Goal: Task Accomplishment & Management: Use online tool/utility

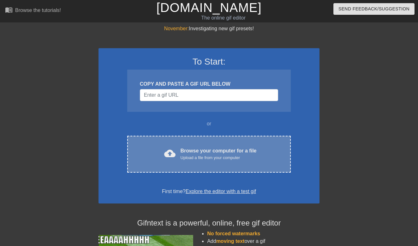
click at [202, 143] on div "cloud_upload Browse your computer for a file Upload a file from your computer C…" at bounding box center [208, 154] width 163 height 37
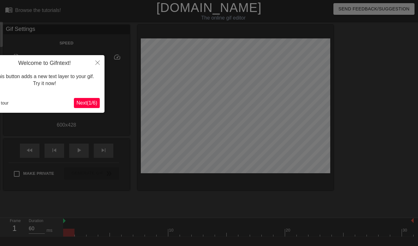
scroll to position [15, 0]
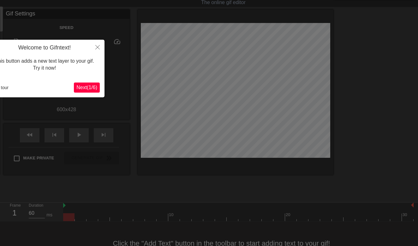
click at [99, 45] on icon "Close" at bounding box center [97, 47] width 4 height 4
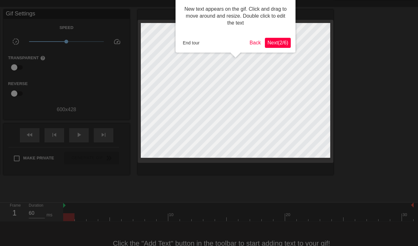
scroll to position [0, 0]
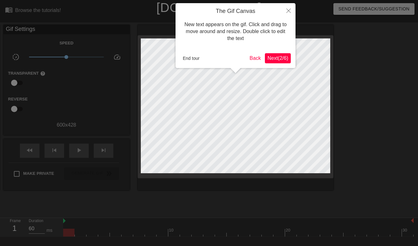
click at [190, 57] on button "End tour" at bounding box center [191, 58] width 22 height 9
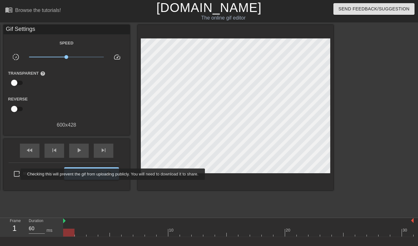
click at [16, 175] on input "Make Private" at bounding box center [16, 174] width 13 height 13
checkbox input "true"
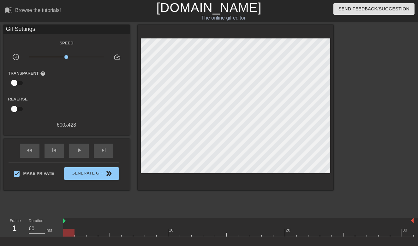
click at [228, 20] on div "The online gif editor" at bounding box center [223, 18] width 162 height 8
click at [79, 7] on div "menu_book Browse the tutorials!" at bounding box center [71, 11] width 133 height 22
click at [41, 7] on link "menu_book Browse the tutorials!" at bounding box center [33, 11] width 56 height 10
click at [226, 18] on div "The online gif editor" at bounding box center [223, 18] width 162 height 8
click at [231, 9] on link "[DOMAIN_NAME]" at bounding box center [208, 8] width 105 height 14
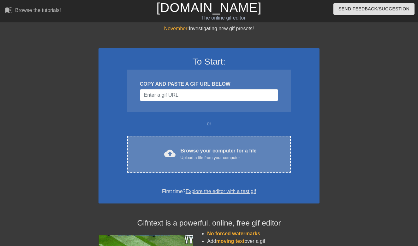
click at [160, 157] on div "cloud_upload Browse your computer for a file Upload a file from your computer" at bounding box center [208, 154] width 137 height 14
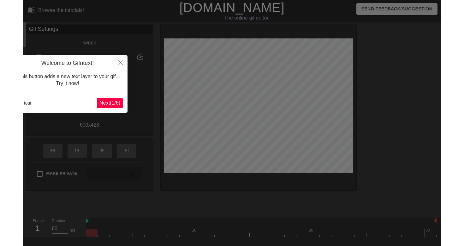
scroll to position [15, 0]
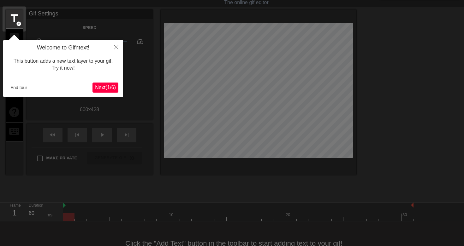
click at [101, 87] on span "Next ( 1 / 6 )" at bounding box center [105, 87] width 21 height 5
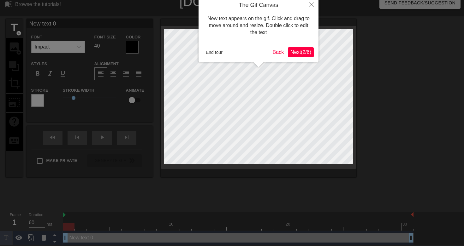
scroll to position [0, 0]
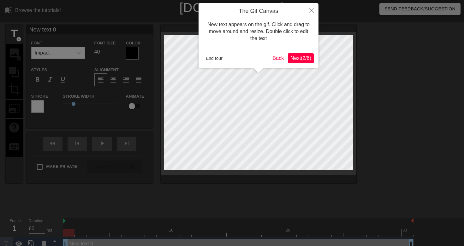
click at [301, 57] on span "Next ( 2 / 6 )" at bounding box center [300, 58] width 21 height 5
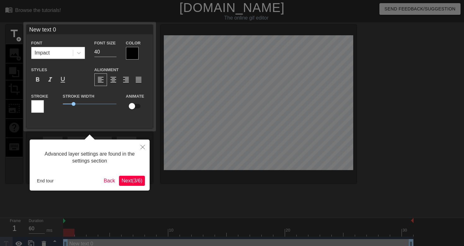
scroll to position [6, 0]
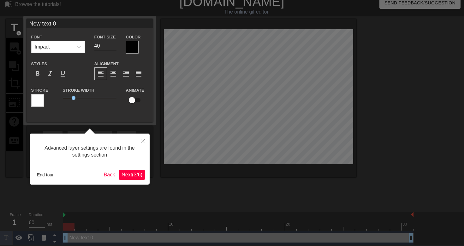
click at [127, 175] on span "Next ( 3 / 6 )" at bounding box center [131, 174] width 21 height 5
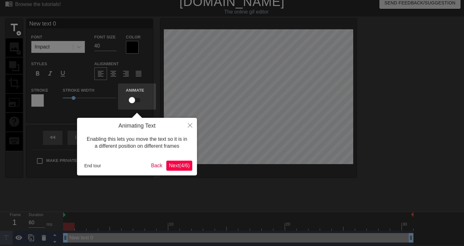
scroll to position [0, 0]
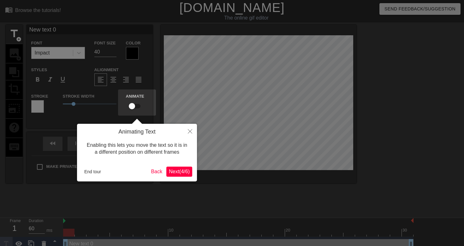
click at [191, 130] on icon "Close" at bounding box center [190, 131] width 4 height 4
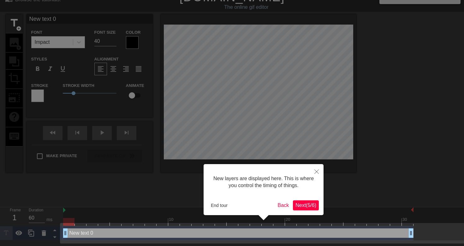
click at [315, 174] on button "Close" at bounding box center [316, 171] width 14 height 15
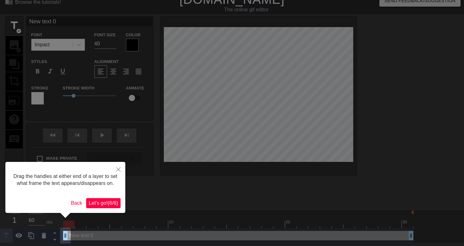
scroll to position [0, 0]
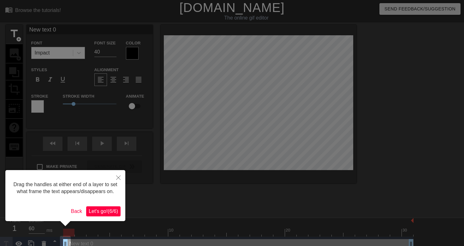
click at [119, 177] on icon "Close" at bounding box center [118, 178] width 4 height 4
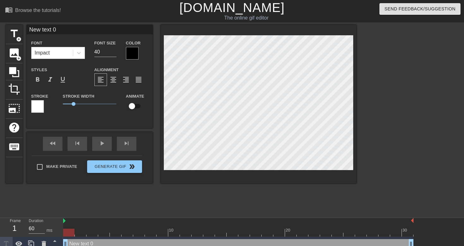
scroll to position [0, 1]
type input "H"
type textarea "H"
type input "He"
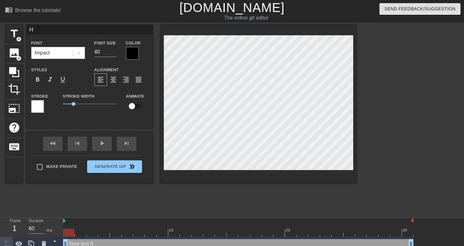
type textarea "He"
type input "H"
type textarea "H"
type input "Hy"
type textarea "Hy"
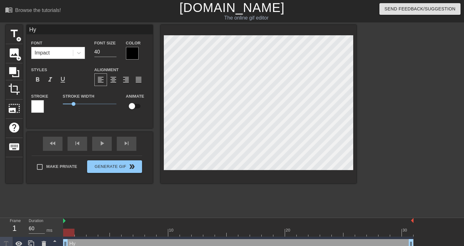
type input "Hy."
type textarea "Hy."
type input "Hy."
type textarea "Hy."
type input "Hy."
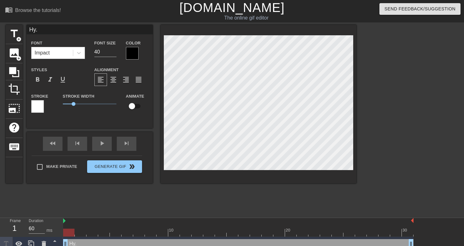
type textarea "Hy."
type input "Hy"
type textarea "Hy"
type input "Hye"
type textarea "Hye"
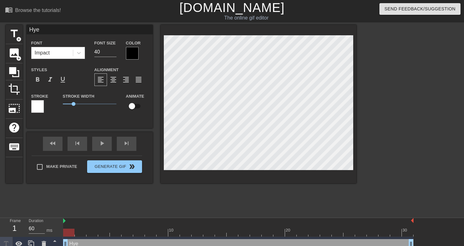
type input "Hyey"
type textarea "Hyey"
type input "Hye"
type textarea "Hye"
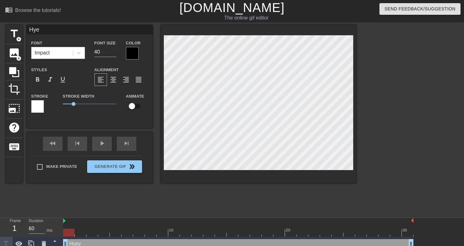
scroll to position [0, 0]
type input "Hy"
type textarea "Hy"
type input "H"
type textarea "H"
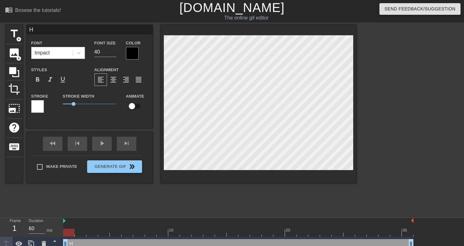
type input "He"
type textarea "He"
type input "Hey"
type textarea "Hey"
type input "Hey,"
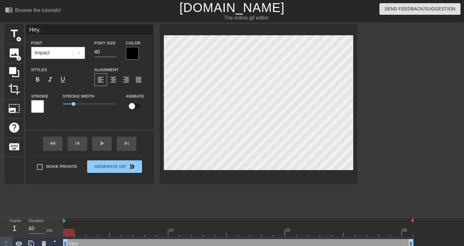
type textarea "Hey,"
type input "Hey,"
type textarea "Hey,"
type input "Hey, y"
type textarea "Hey, y"
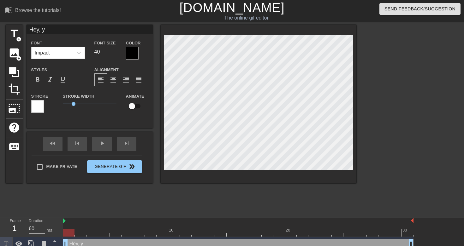
type input "Hey, yh"
type textarea "Hey, yh"
type input "Hey, y"
type textarea "Hey, y"
type input "Hey,"
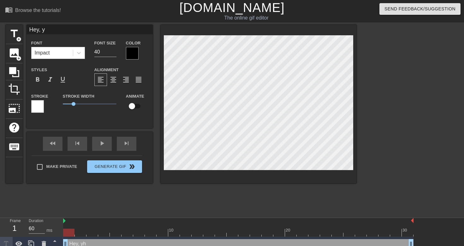
type textarea "Hey,"
type input "Hey, u"
type textarea "Hey, u"
type input "Hey, uh"
type textarea "Hey, uh"
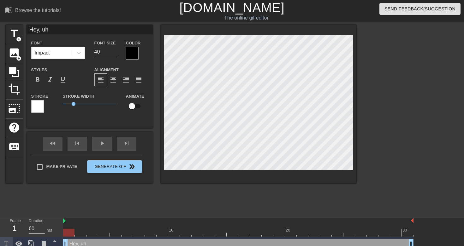
type input "Hey, uh."
type textarea "Hey, uh."
type input "Hey, uh."
type textarea "Hey, uh."
type input "Hey, uh. W"
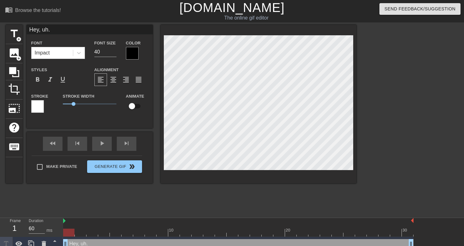
type textarea "Hey, uh. W"
type input "Hey, uh. We"
type textarea "Hey, uh. We"
type input "Hey, uh. We"
type textarea "Hey, uh. We"
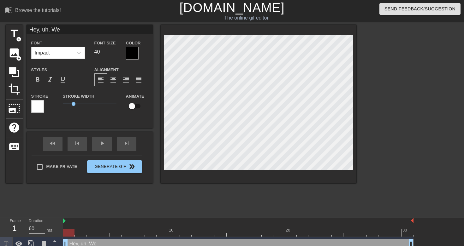
type input "Hey, uh. We d"
type textarea "Hey, uh. We d"
type input "Hey, uh. We df"
type textarea "Hey, uh. We df"
type input "Hey, uh. We dfo"
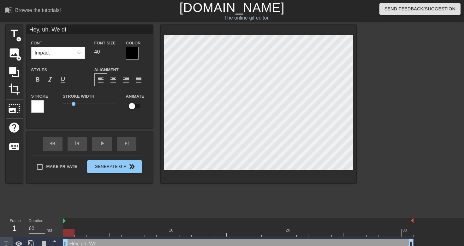
type textarea "Hey, uh. We dfo"
type input "Hey, uh. We dfon"
type textarea "Hey, uh. We dfon"
type input "Hey, uh. We dfo"
type textarea "Hey, uh. We dfo"
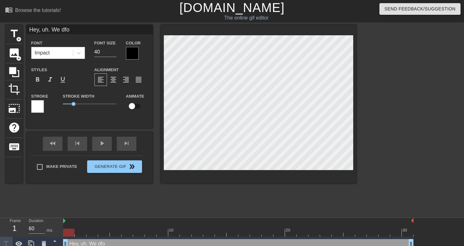
type input "Hey, uh. We df"
type textarea "Hey, uh. We df"
type input "Hey, uh. We d"
type textarea "Hey, uh. We d"
type input "Hey, uh. We do"
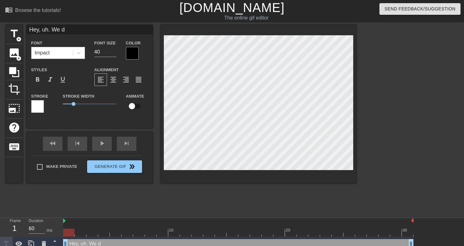
type textarea "Hey, uh. We do"
type input "Hey, uh. We don"
type textarea "Hey, uh. We don"
type input "Hey, uh. We don'"
type textarea "Hey, uh. We don'"
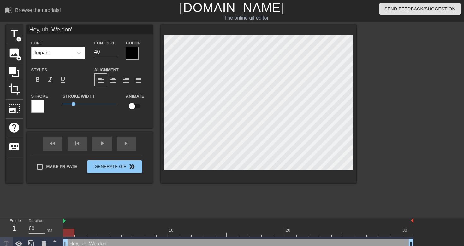
type input "Hey, uh. We don't"
type textarea "Hey, uh. We don't"
type input "Hey, uh. We don't"
type textarea "Hey, uh. We don't"
type input "Hey, uh. We don't h"
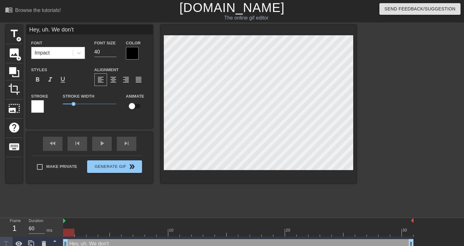
type textarea "Hey, uh. We don't h"
type input "Hey, uh. We don't ha"
type textarea "Hey, uh. We don't ha"
type input "Hey, uh. We don't hav"
type textarea "Hey, uh. We don't hav"
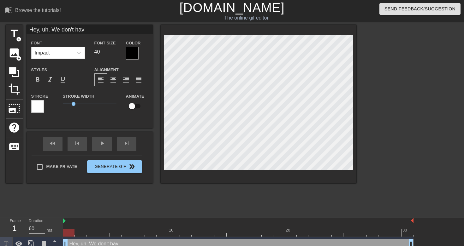
type input "Hey, uh. We don't have"
type textarea "Hey, uh. We don't have"
type input "Hey, uh. We don't have"
type textarea "Hey, uh. We don't have"
type input "Hey, uh. We don't have t"
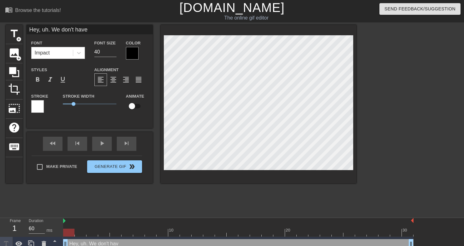
type textarea "Hey, uh. We don't have t"
type input "Hey, uh. We don't have ti"
type textarea "Hey, uh. We don't have ti"
type input "Hey, uh. We don't have tio"
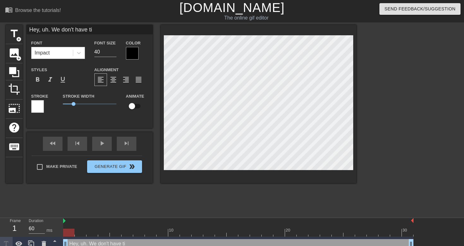
type textarea "Hey, uh. We don't have tio"
type input "Hey, uh. We don't have ti"
type textarea "Hey, uh. We don't have ti"
type input "Hey, uh. We don't have t"
type textarea "Hey, uh. We don't have t"
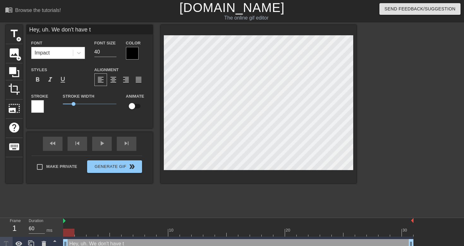
type input "Hey, uh. We don't have to"
type textarea "Hey, uh. We don't have to"
type input "Hey, uh. We don't have to"
type textarea "Hey, uh. We don't have to"
type input "Hey, uh. We don't have to f"
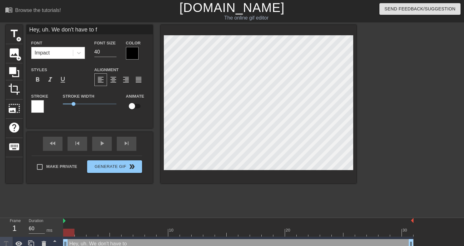
type textarea "Hey, uh. We don't have to f"
type input "Hey, uh. We don't have to fo"
type textarea "Hey, uh. We don't have to fo"
type input "Hey, uh. We don't have to fo"
type textarea "Hey, uh. We don't have to fo"
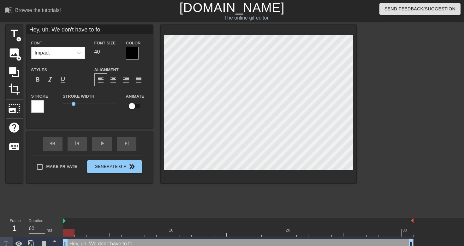
type input "Hey, uh. We don't have to fo"
type textarea "Hey, uh. We don't have to fo"
type input "Hey, uh. We don't have to f"
type textarea "Hey, uh. We don't have to f"
type input "Hey, uh. We don't have to"
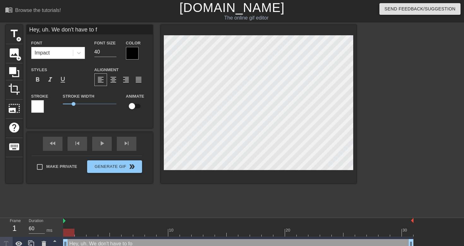
type textarea "Hey, uh. We don't have to"
type input "Hey, uh. We don't have to d"
type textarea "Hey, uh. We don't have to d"
type input "Hey, uh. We don't have to do"
type textarea "Hey, uh. We don't have to do"
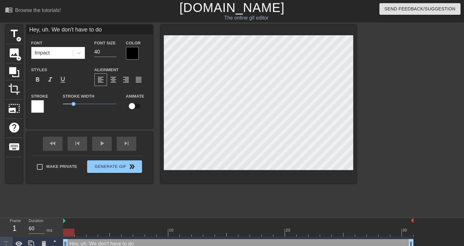
type input "Hey, uh. We don't have to do"
type textarea "Hey, uh. We don't have to do"
type input "Hey, uh. We don't have to do t"
type textarea "Hey, uh. We don't have to do t"
type input "Hey, uh. We don't have to do th"
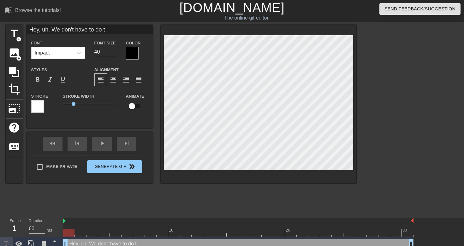
type textarea "Hey, uh. We don't have to do th"
type input "Hey, uh. We don't have to do thi"
type textarea "Hey, uh. We don't have to do thi"
type input "Hey, uh. We don't have to do this"
type textarea "Hey, uh. We don't have to do this"
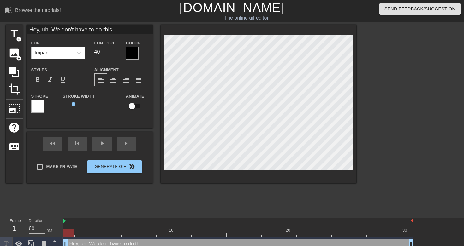
type input "Hey, uh. We don't have to do this."
type textarea "Hey, uh. We don't have to do this."
type input "Hey, uh. We don't have to do this."
type textarea "Hey, uh. We don't have to do this."
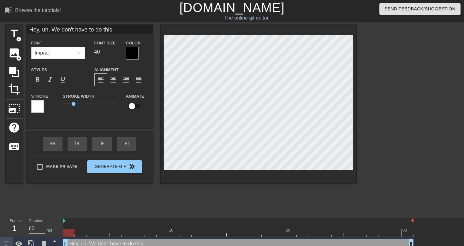
type input "Hey, uh. We don't have to do this."
type textarea "Hey, uh. We don't have to do this."
click at [77, 56] on icon at bounding box center [79, 53] width 6 height 6
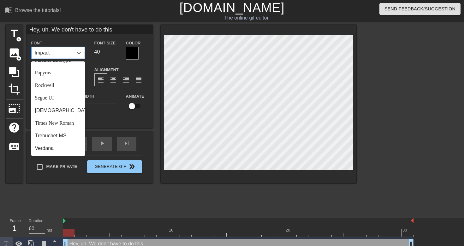
scroll to position [218, 0]
click at [59, 137] on div "Trebuchet MS" at bounding box center [58, 136] width 54 height 13
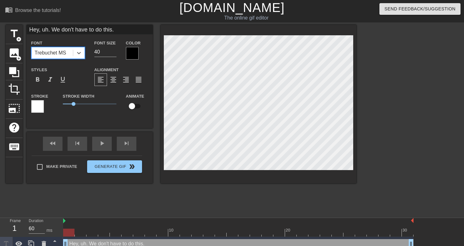
click at [67, 56] on div "Trebuchet MS" at bounding box center [52, 52] width 41 height 11
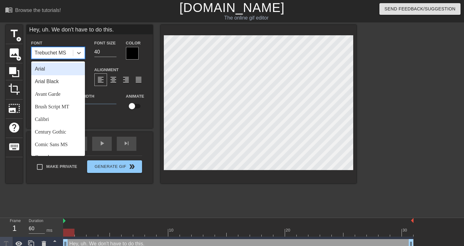
click at [62, 68] on div "Arial" at bounding box center [58, 69] width 54 height 13
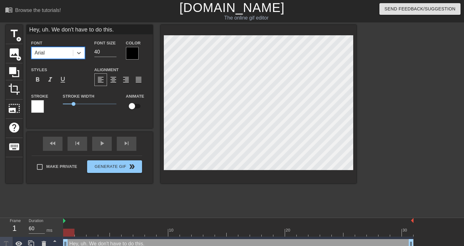
click at [70, 57] on div "Arial" at bounding box center [52, 52] width 41 height 11
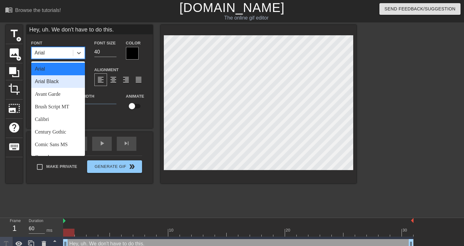
click at [60, 83] on div "Arial Black" at bounding box center [58, 81] width 54 height 13
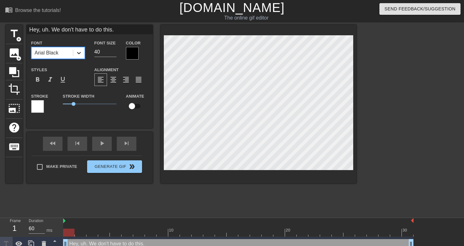
click at [73, 53] on div at bounding box center [78, 52] width 11 height 11
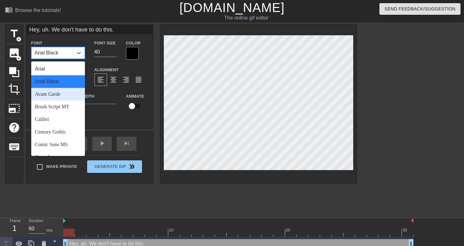
click at [55, 97] on div "Avant Garde" at bounding box center [58, 94] width 54 height 13
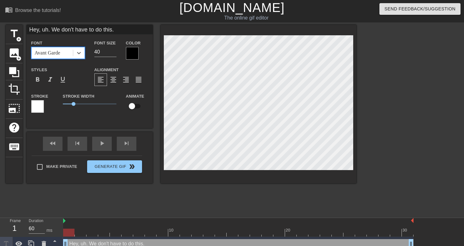
click at [66, 54] on div "Avant Garde" at bounding box center [52, 52] width 41 height 11
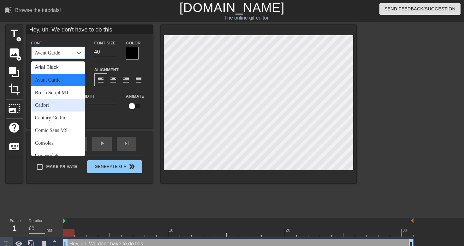
scroll to position [15, 0]
click at [62, 104] on div "Calibri" at bounding box center [58, 104] width 54 height 13
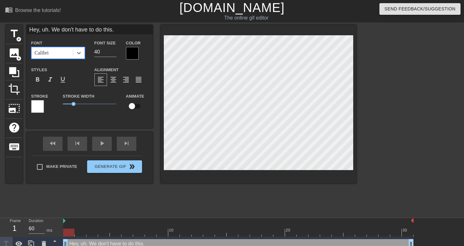
click at [67, 57] on div "Calibri" at bounding box center [52, 52] width 41 height 11
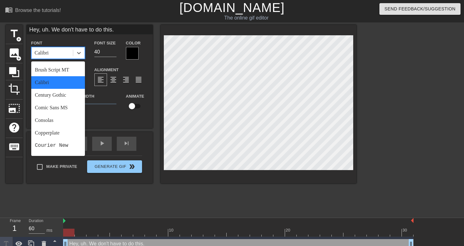
scroll to position [52, 0]
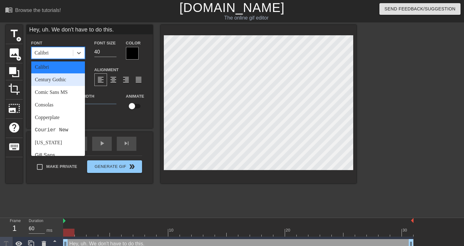
click at [69, 81] on div "Century Gothic" at bounding box center [58, 79] width 54 height 13
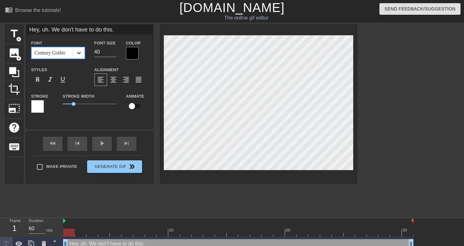
click at [77, 56] on div at bounding box center [78, 52] width 11 height 11
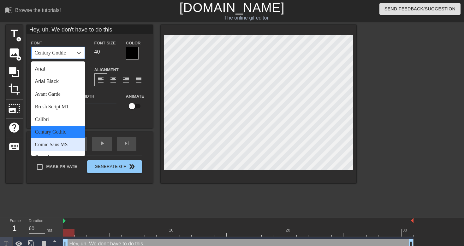
click at [58, 147] on div "Comic Sans MS" at bounding box center [58, 144] width 54 height 13
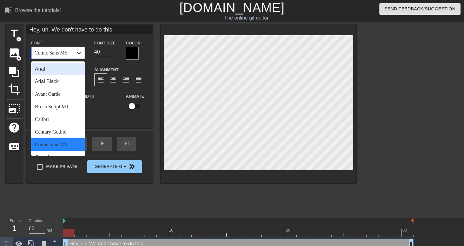
click at [73, 57] on div at bounding box center [78, 52] width 11 height 11
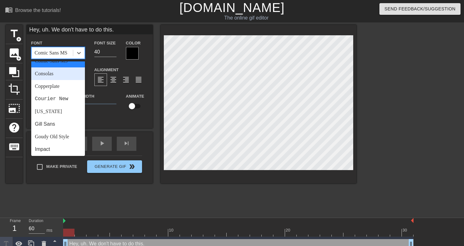
click at [69, 72] on div "Consolas" at bounding box center [58, 74] width 54 height 13
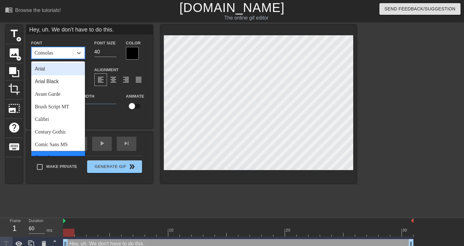
click at [69, 55] on div "Consolas" at bounding box center [52, 52] width 41 height 11
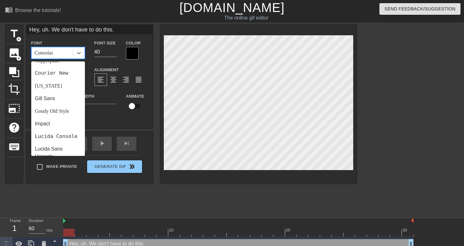
scroll to position [114, 0]
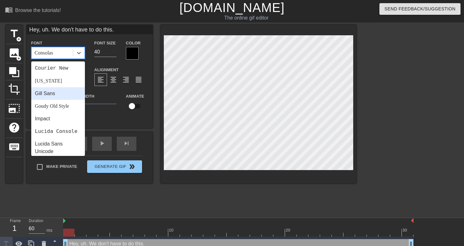
click at [60, 96] on div "Gill Sans" at bounding box center [58, 93] width 54 height 13
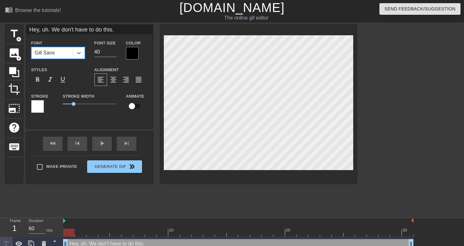
click at [62, 55] on div "Gill Sans" at bounding box center [52, 52] width 41 height 11
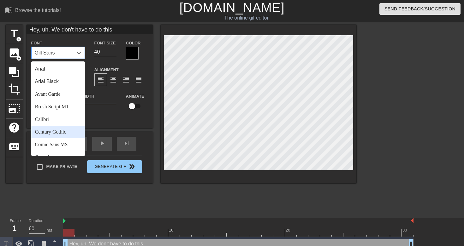
click at [52, 137] on div "Century Gothic" at bounding box center [58, 132] width 54 height 13
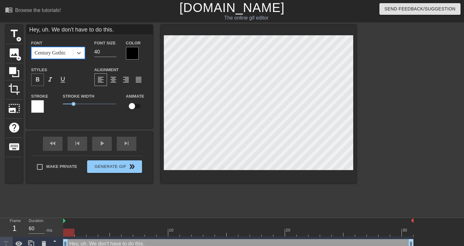
click at [38, 78] on span "format_bold" at bounding box center [38, 80] width 8 height 8
click at [37, 107] on div at bounding box center [37, 106] width 13 height 13
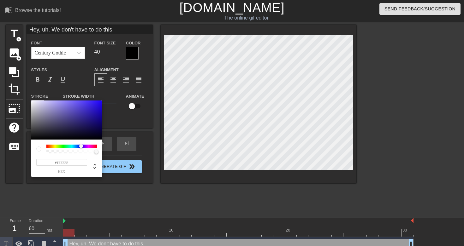
click at [81, 146] on div at bounding box center [71, 146] width 51 height 3
drag, startPoint x: 82, startPoint y: 127, endPoint x: 56, endPoint y: 124, distance: 26.1
click at [56, 124] on div at bounding box center [66, 120] width 71 height 39
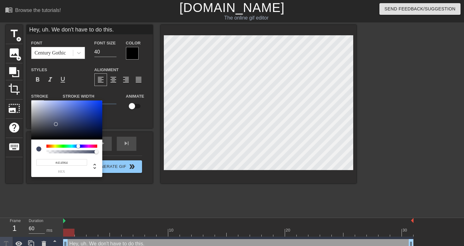
click at [78, 146] on div at bounding box center [71, 146] width 51 height 3
type input "#2E3652"
drag, startPoint x: 57, startPoint y: 124, endPoint x: 62, endPoint y: 127, distance: 6.0
click at [62, 127] on div at bounding box center [62, 127] width 4 height 4
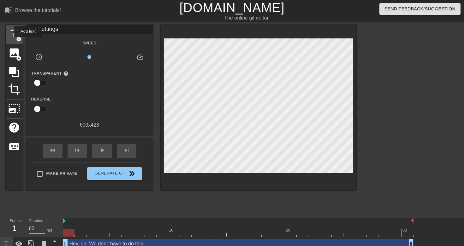
click at [10, 32] on span "title" at bounding box center [14, 34] width 12 height 12
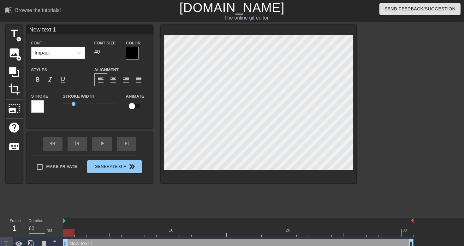
click at [129, 58] on div at bounding box center [132, 53] width 13 height 13
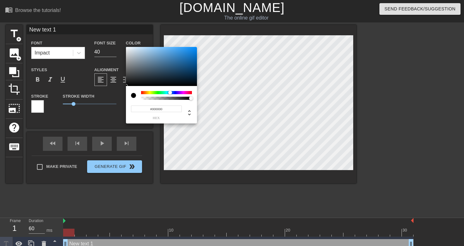
drag, startPoint x: 141, startPoint y: 93, endPoint x: 170, endPoint y: 95, distance: 28.7
click at [170, 95] on div at bounding box center [172, 93] width 4 height 4
type input "#538CB9"
drag, startPoint x: 174, startPoint y: 58, endPoint x: 165, endPoint y: 58, distance: 9.5
click at [165, 58] on div at bounding box center [161, 66] width 71 height 39
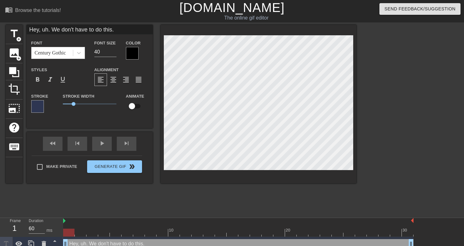
click at [133, 49] on div at bounding box center [132, 53] width 13 height 13
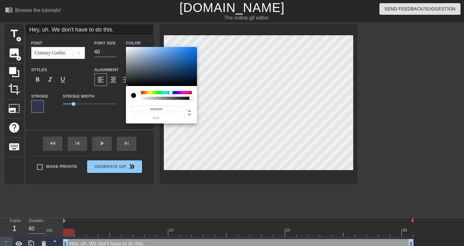
click at [171, 92] on div at bounding box center [166, 92] width 51 height 3
click at [162, 65] on div at bounding box center [161, 66] width 71 height 39
click at [153, 55] on div at bounding box center [161, 66] width 71 height 39
click at [166, 69] on div at bounding box center [161, 66] width 71 height 39
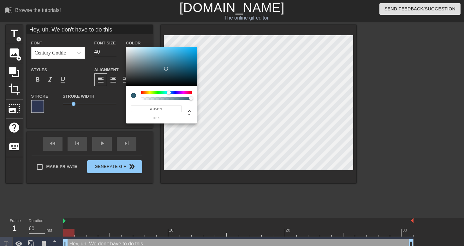
click at [169, 93] on div at bounding box center [169, 93] width 4 height 4
click at [162, 65] on div at bounding box center [161, 66] width 71 height 39
type input "69"
type input "1"
drag, startPoint x: 192, startPoint y: 99, endPoint x: 222, endPoint y: 101, distance: 30.6
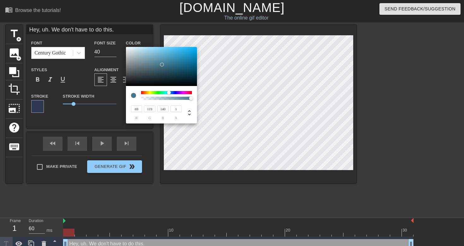
click at [222, 101] on div "69 r 119 g 140 b 1 a" at bounding box center [232, 123] width 464 height 246
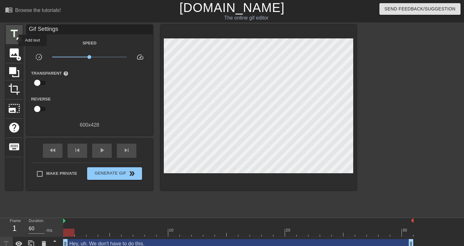
click at [14, 40] on div "title add_circle" at bounding box center [14, 34] width 17 height 19
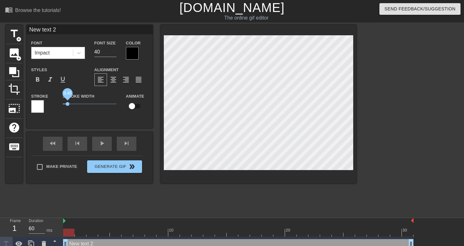
drag, startPoint x: 73, startPoint y: 105, endPoint x: 67, endPoint y: 105, distance: 6.0
click at [67, 105] on span "0.45" at bounding box center [68, 104] width 4 height 4
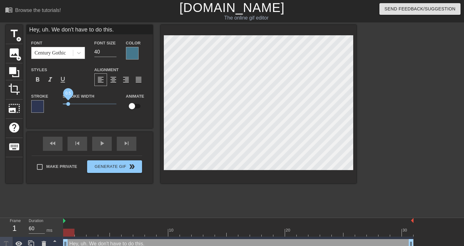
drag, startPoint x: 73, startPoint y: 105, endPoint x: 68, endPoint y: 106, distance: 4.7
click at [68, 106] on span "0.5" at bounding box center [68, 104] width 4 height 4
click at [114, 53] on input "39" at bounding box center [105, 52] width 22 height 10
click at [114, 53] on input "38" at bounding box center [105, 52] width 22 height 10
click at [114, 53] on input "37" at bounding box center [105, 52] width 22 height 10
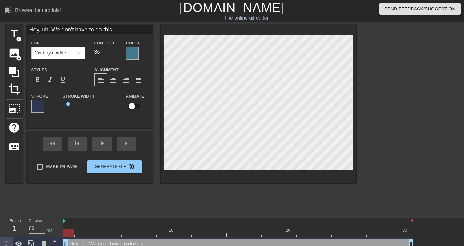
click at [114, 53] on input "36" at bounding box center [105, 52] width 22 height 10
click at [114, 53] on input "35" at bounding box center [105, 52] width 22 height 10
click at [114, 53] on input "16" at bounding box center [105, 52] width 22 height 10
click at [113, 51] on input "17" at bounding box center [105, 52] width 22 height 10
click at [113, 51] on input "18" at bounding box center [105, 52] width 22 height 10
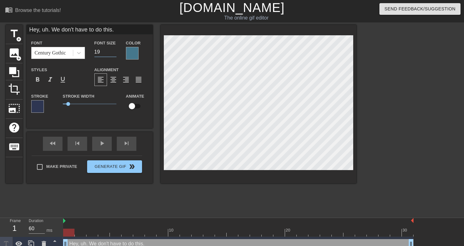
click at [113, 51] on input "19" at bounding box center [105, 52] width 22 height 10
click at [113, 51] on input "20" at bounding box center [105, 52] width 22 height 10
click at [114, 81] on span "format_align_center" at bounding box center [113, 80] width 8 height 8
click at [37, 81] on span "format_bold" at bounding box center [38, 80] width 8 height 8
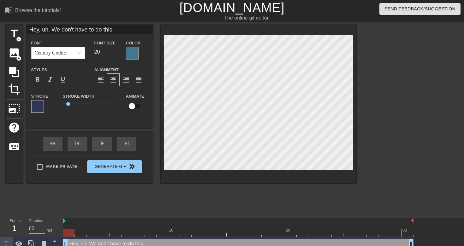
type input "21"
click at [114, 50] on input "21" at bounding box center [105, 52] width 22 height 10
click at [64, 54] on div "Century Gothic" at bounding box center [50, 53] width 31 height 8
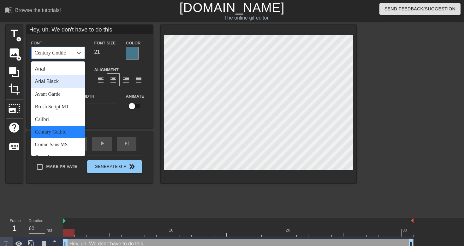
click at [57, 85] on div "Arial Black" at bounding box center [58, 81] width 54 height 13
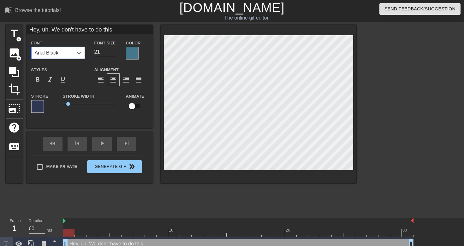
click at [56, 50] on div "Arial Black" at bounding box center [47, 53] width 24 height 8
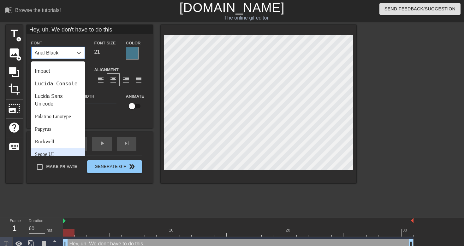
scroll to position [160, 0]
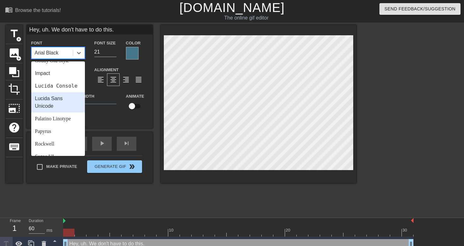
click at [61, 105] on div "Lucida Sans Unicode" at bounding box center [58, 102] width 54 height 20
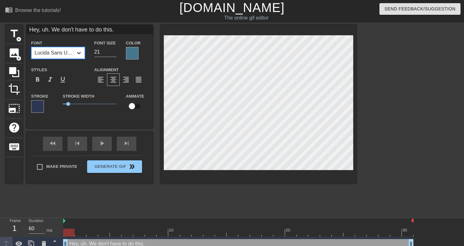
click at [76, 55] on icon at bounding box center [79, 53] width 6 height 6
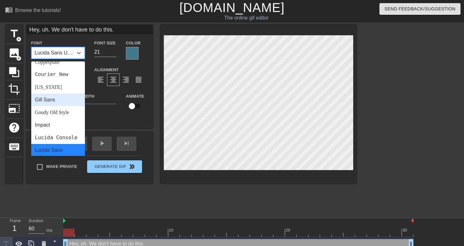
scroll to position [112, 0]
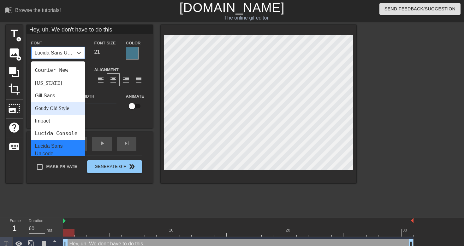
click at [66, 108] on div "Goudy Old Style" at bounding box center [58, 108] width 54 height 13
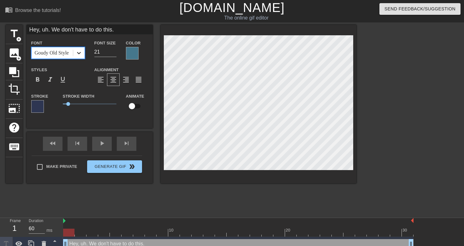
click at [74, 54] on div at bounding box center [78, 52] width 11 height 11
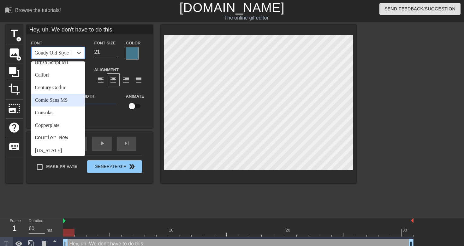
scroll to position [44, 0]
click at [62, 79] on div "Calibri" at bounding box center [58, 75] width 54 height 13
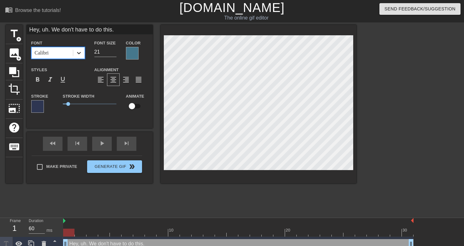
click at [74, 56] on div at bounding box center [78, 52] width 11 height 11
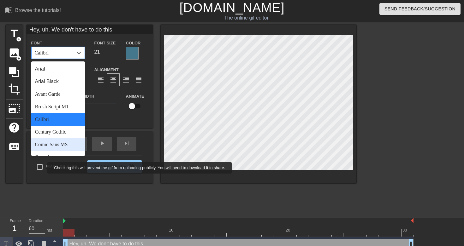
click at [39, 164] on div "Make Private Generate Gif double_arrow" at bounding box center [87, 168] width 110 height 25
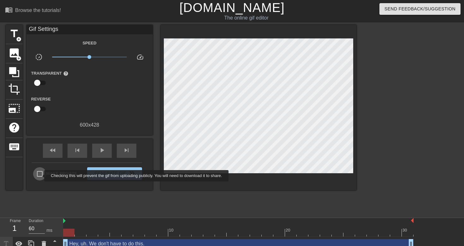
click at [40, 176] on input "Make Private" at bounding box center [39, 174] width 13 height 13
checkbox input "true"
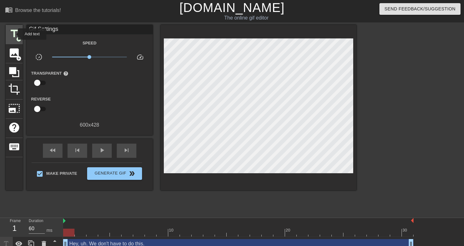
click at [14, 34] on span "title" at bounding box center [14, 34] width 12 height 12
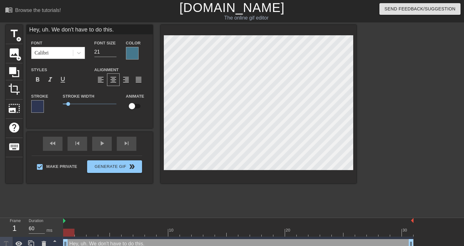
click at [132, 53] on div at bounding box center [132, 53] width 13 height 13
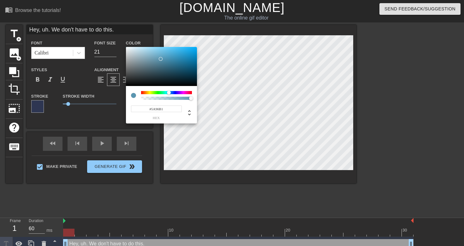
type input "#5994AF"
drag, startPoint x: 162, startPoint y: 64, endPoint x: 161, endPoint y: 59, distance: 4.9
click at [161, 59] on div at bounding box center [161, 59] width 4 height 4
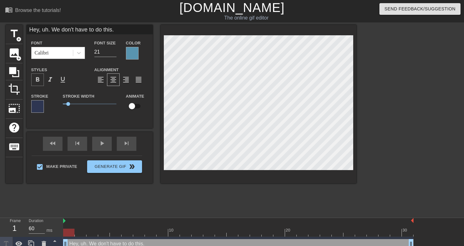
click at [40, 79] on span "format_bold" at bounding box center [38, 80] width 8 height 8
click at [66, 105] on span "0.3" at bounding box center [66, 104] width 4 height 4
click at [113, 50] on input "22" at bounding box center [105, 52] width 22 height 10
click at [114, 54] on input "21" at bounding box center [105, 52] width 22 height 10
click at [114, 54] on input "20" at bounding box center [105, 52] width 22 height 10
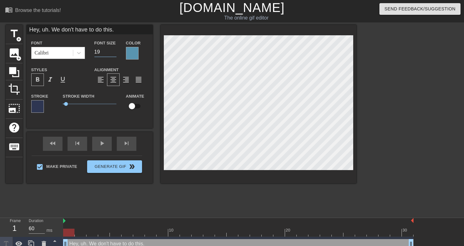
click at [114, 54] on input "19" at bounding box center [105, 52] width 22 height 10
type input "18"
click at [114, 54] on input "18" at bounding box center [105, 52] width 22 height 10
drag, startPoint x: 66, startPoint y: 103, endPoint x: 63, endPoint y: 107, distance: 5.0
click at [63, 107] on span "0.05" at bounding box center [90, 104] width 54 height 8
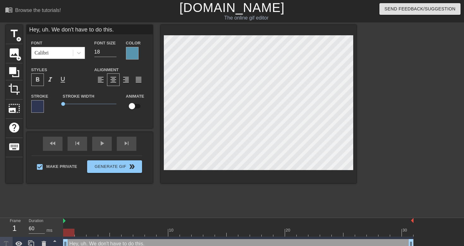
click at [43, 104] on div at bounding box center [37, 106] width 13 height 13
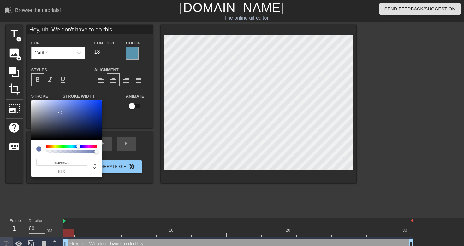
type input "#5A6896"
drag, startPoint x: 62, startPoint y: 126, endPoint x: 60, endPoint y: 117, distance: 9.3
click at [60, 117] on div at bounding box center [60, 117] width 4 height 4
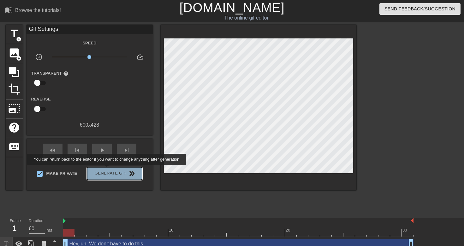
click at [111, 170] on span "Generate Gif double_arrow" at bounding box center [115, 174] width 50 height 8
